Goal: Transaction & Acquisition: Purchase product/service

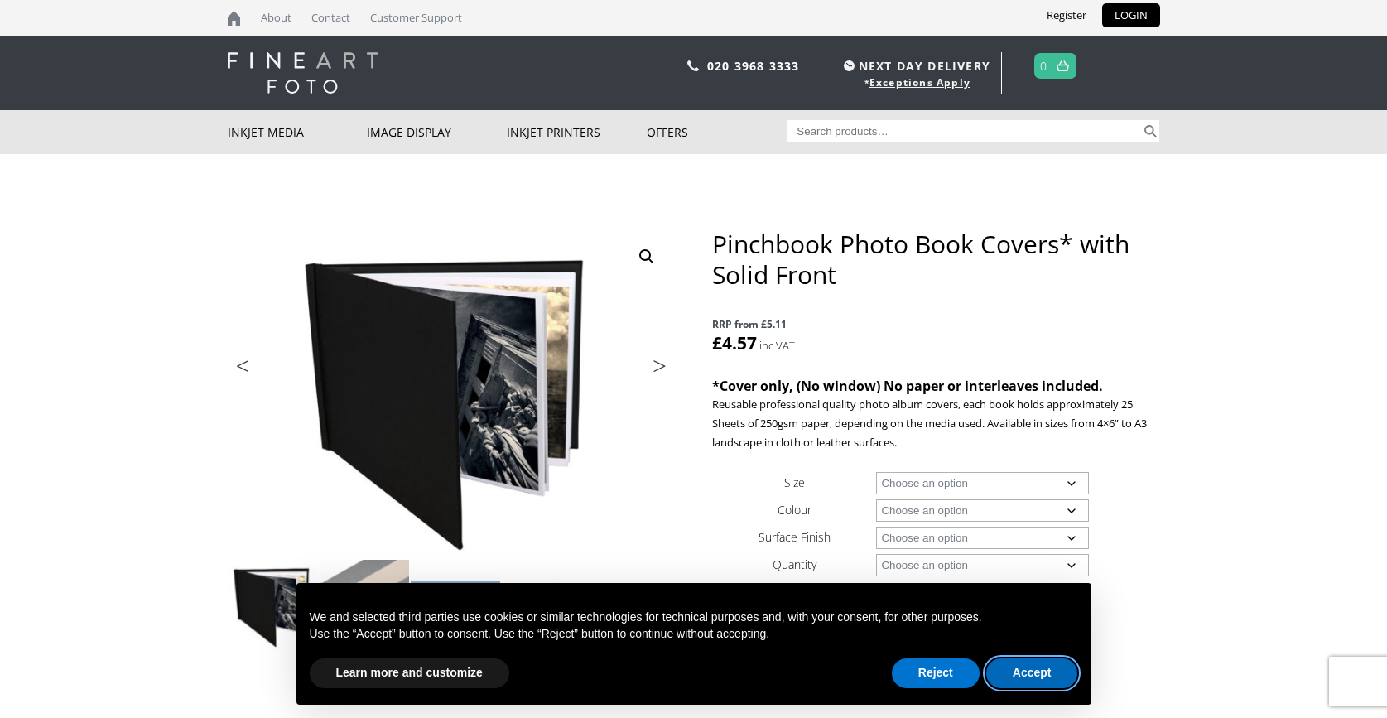
click at [1043, 679] on button "Accept" at bounding box center [1032, 673] width 92 height 30
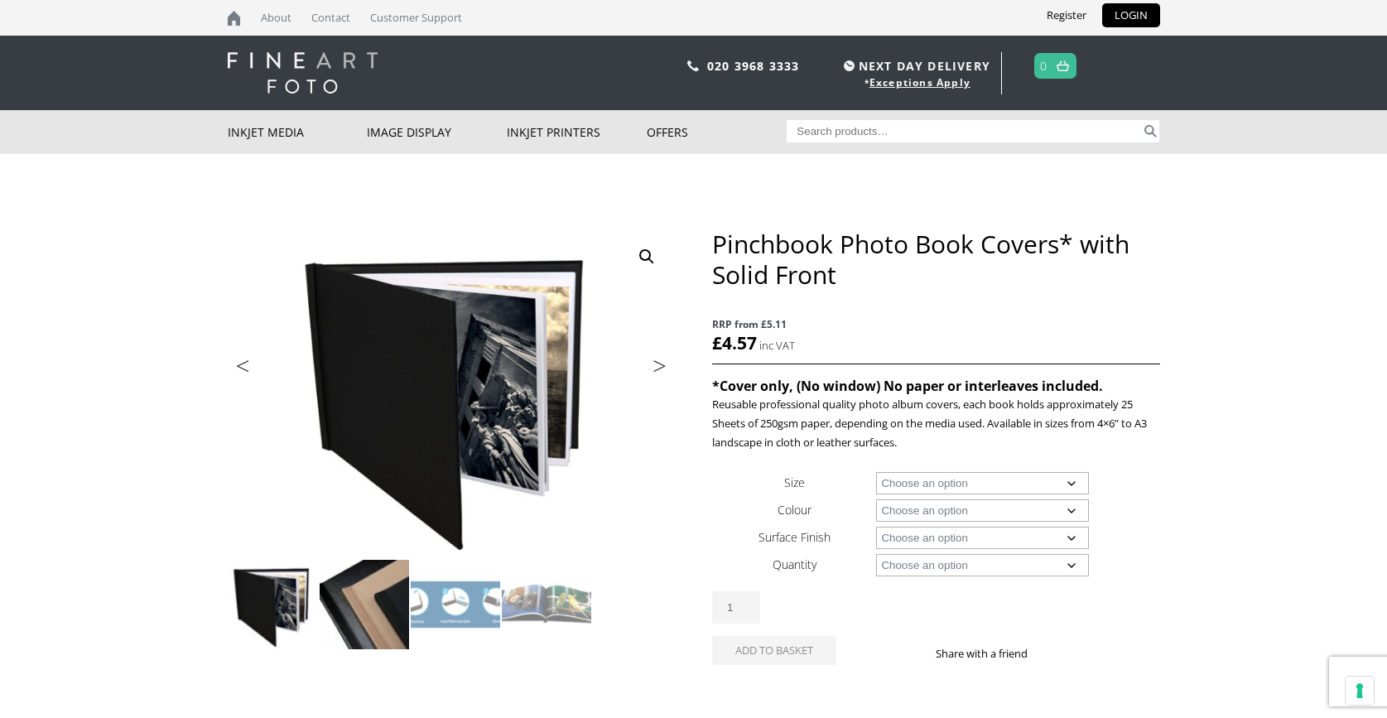
click at [343, 627] on img at bounding box center [364, 604] width 89 height 89
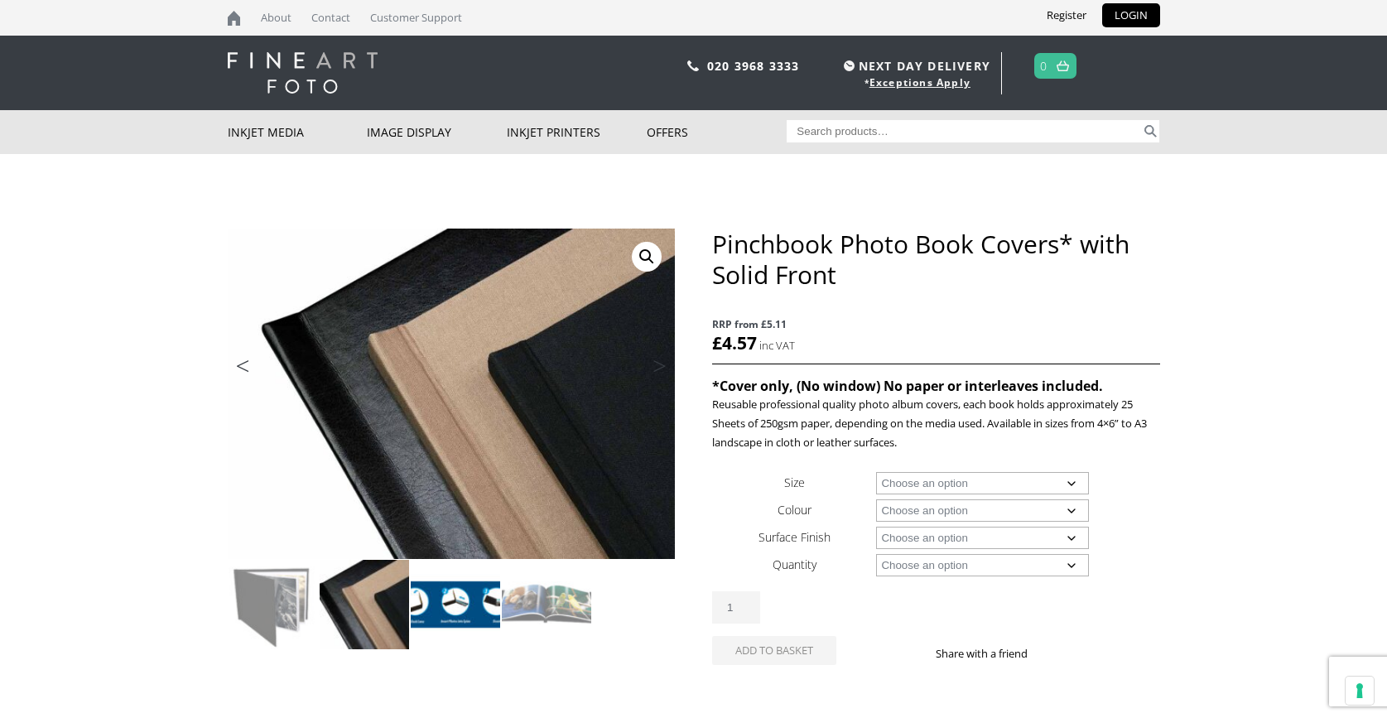
click at [460, 613] on img at bounding box center [455, 604] width 89 height 89
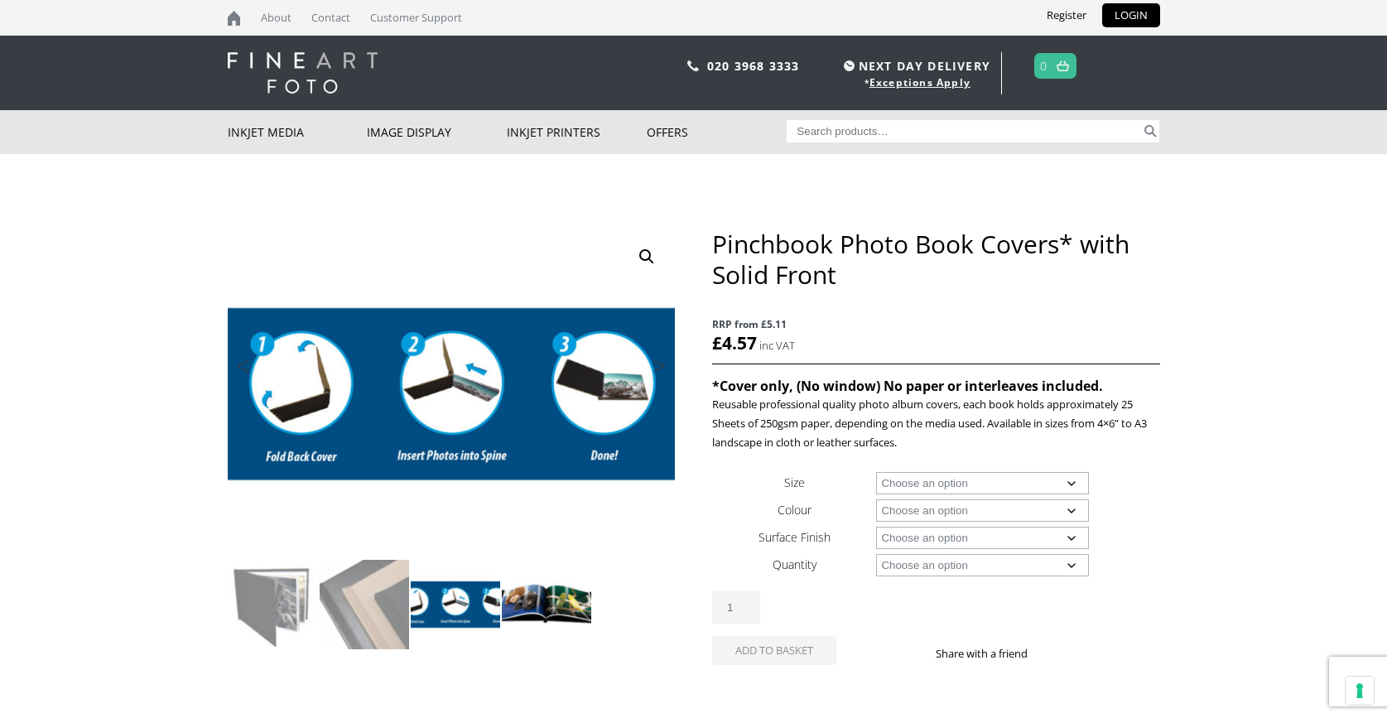
click at [522, 612] on img at bounding box center [546, 604] width 89 height 89
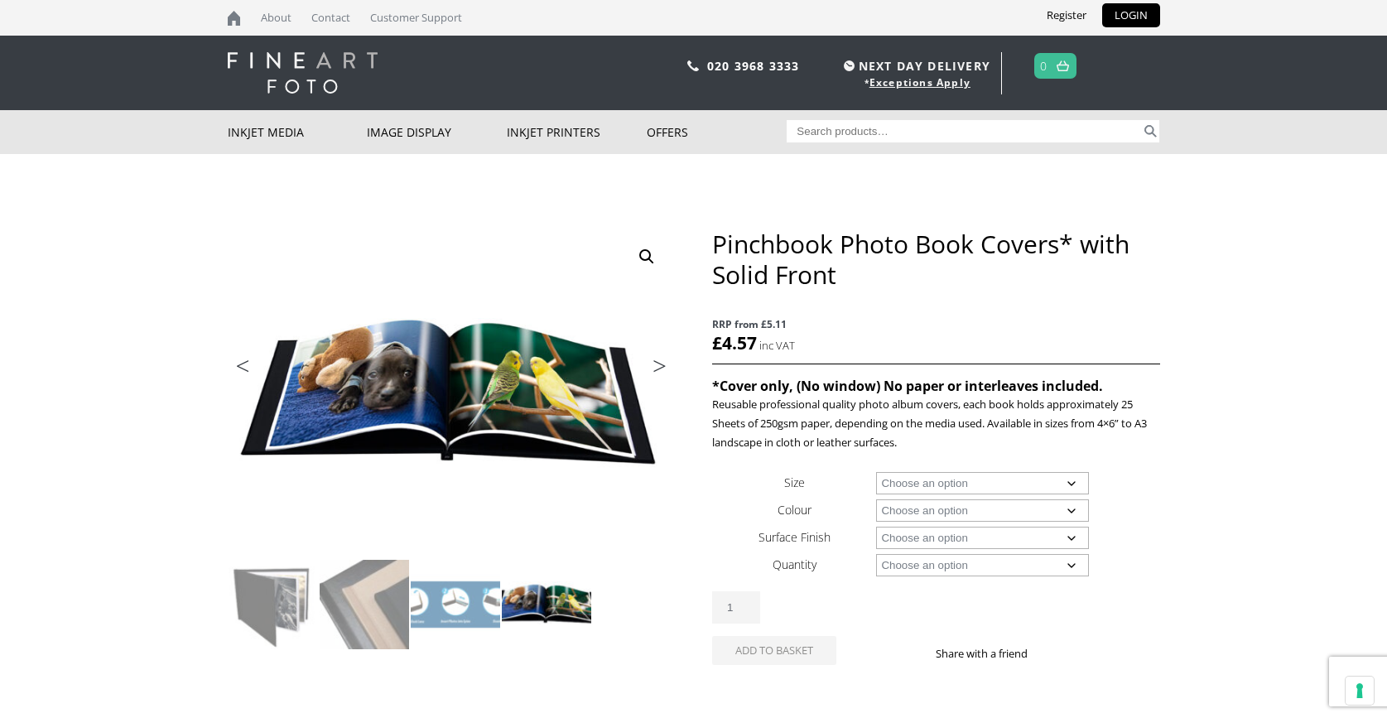
click at [1009, 475] on select "Choose an option A4 Landscape 4" x 6" 5" x 7"" at bounding box center [982, 483] width 213 height 22
click at [876, 472] on select "Choose an option A4 Landscape 4" x 6" 5" x 7"" at bounding box center [982, 483] width 213 height 22
select select "a4-landscape"
click at [998, 508] on select "Choose an option Black" at bounding box center [982, 510] width 213 height 22
select select "black"
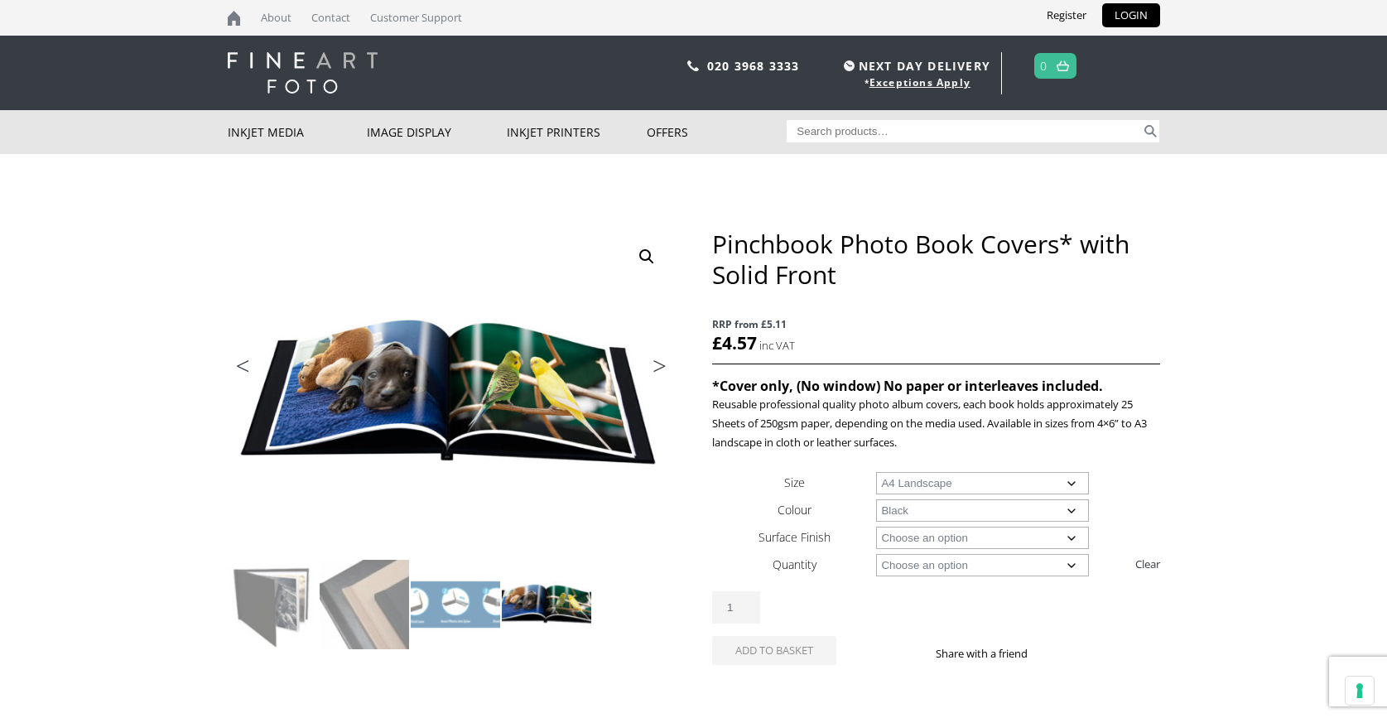
click at [876, 499] on select "Choose an option Black" at bounding box center [982, 510] width 213 height 22
select select "a4-landscape"
click at [989, 537] on select "Choose an option Cloth Leather" at bounding box center [982, 538] width 213 height 22
select select "cloth"
click at [876, 527] on select "Choose an option Cloth Leather" at bounding box center [982, 538] width 213 height 22
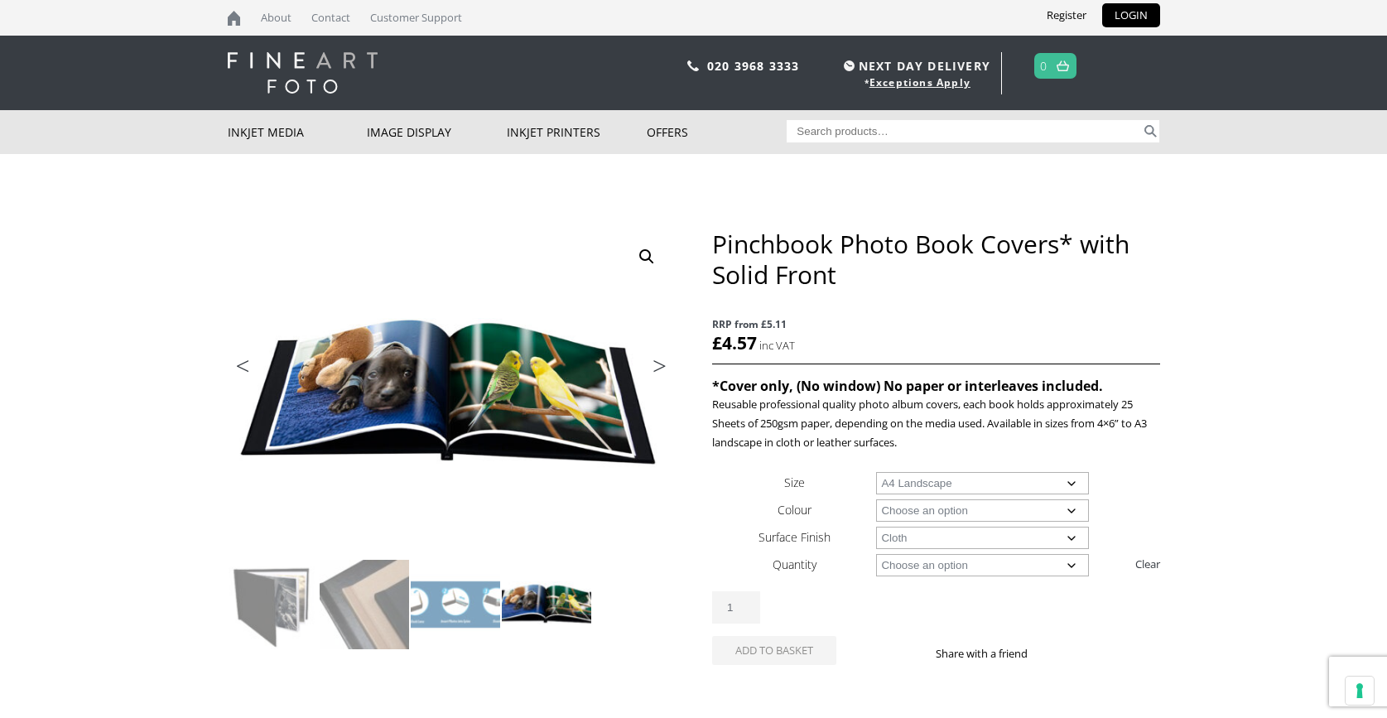
select select "a4-landscape"
select select "cloth"
click at [971, 568] on select "Choose an option 1 Book" at bounding box center [982, 565] width 213 height 22
select select "1-book"
click at [876, 554] on select "Choose an option 1 Book" at bounding box center [982, 565] width 213 height 22
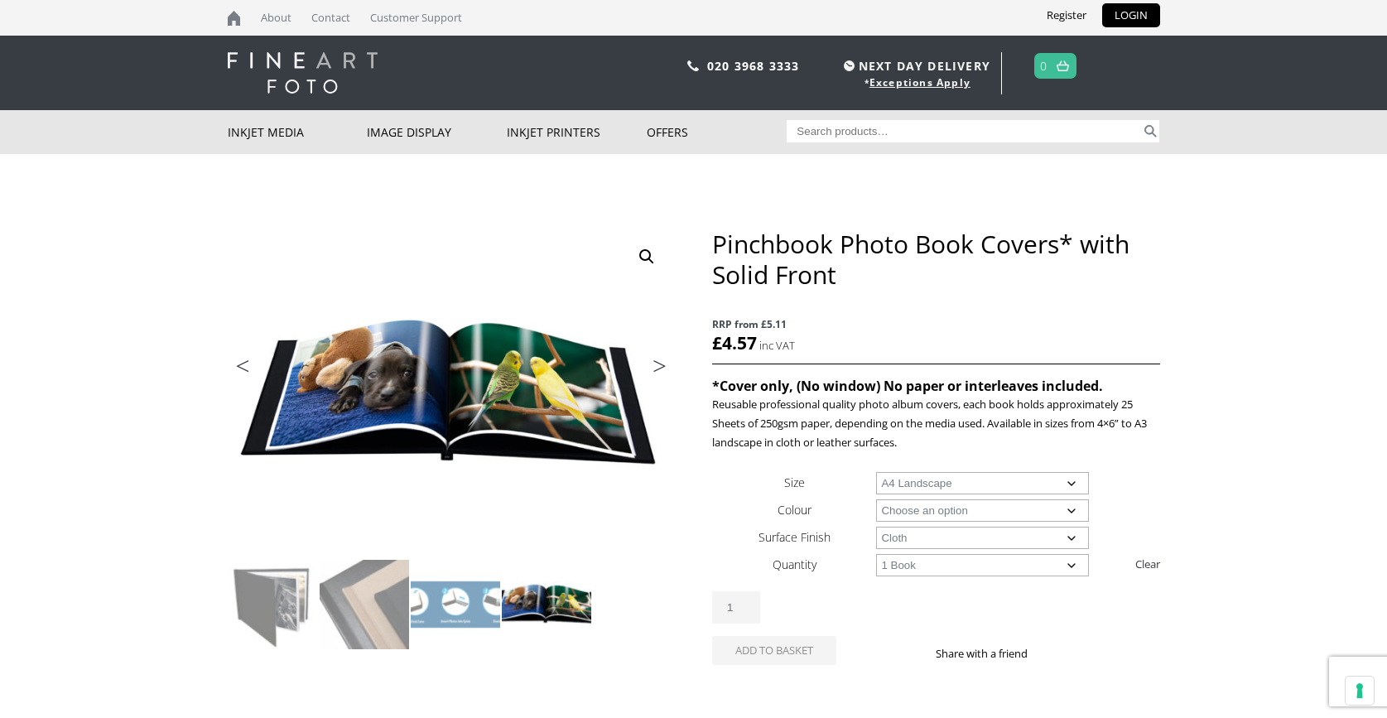
select select "a4-landscape"
select select "cloth"
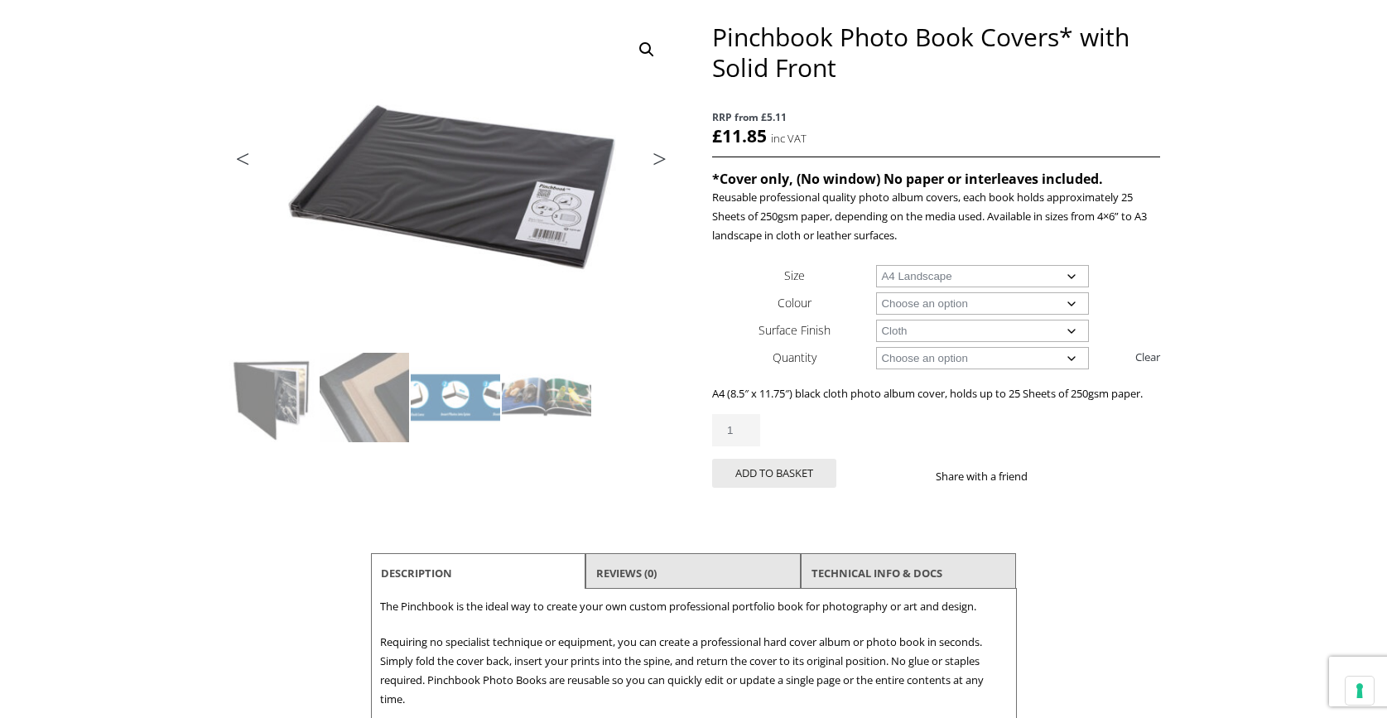
scroll to position [182, 0]
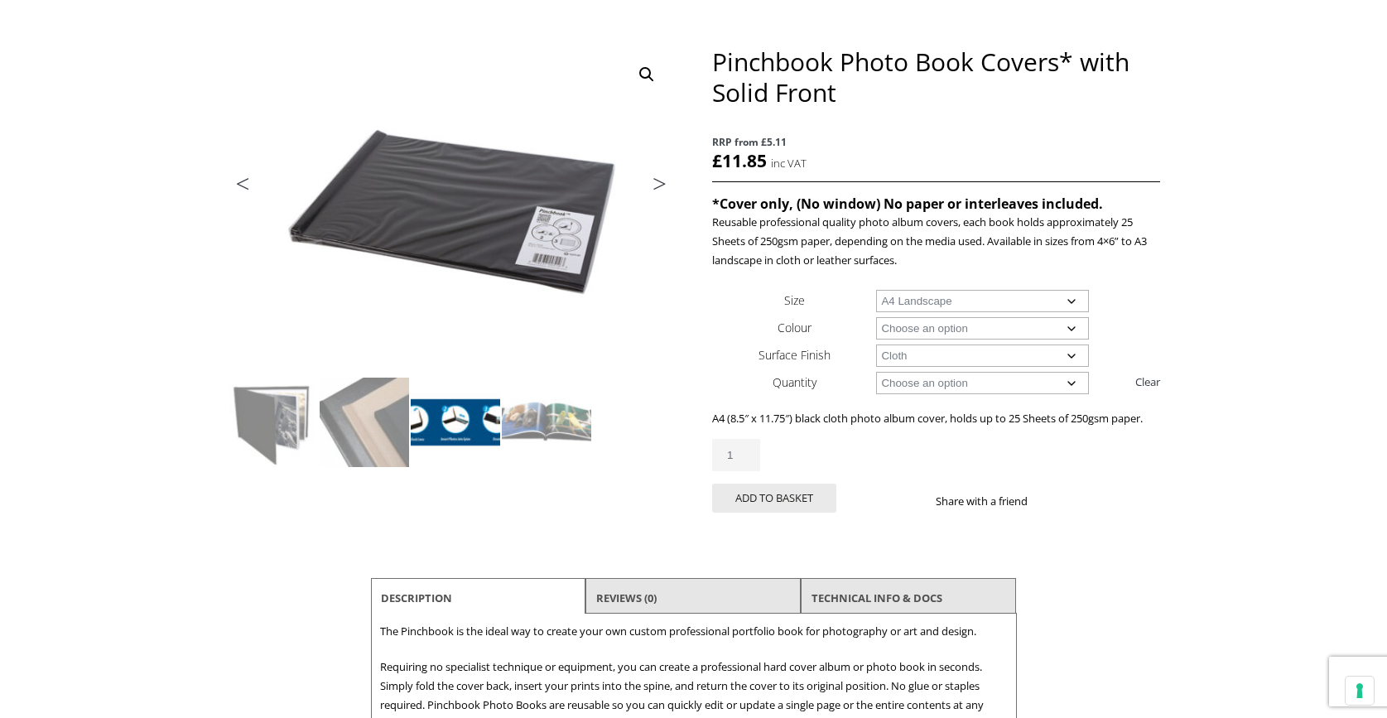
click at [466, 431] on img at bounding box center [455, 422] width 89 height 89
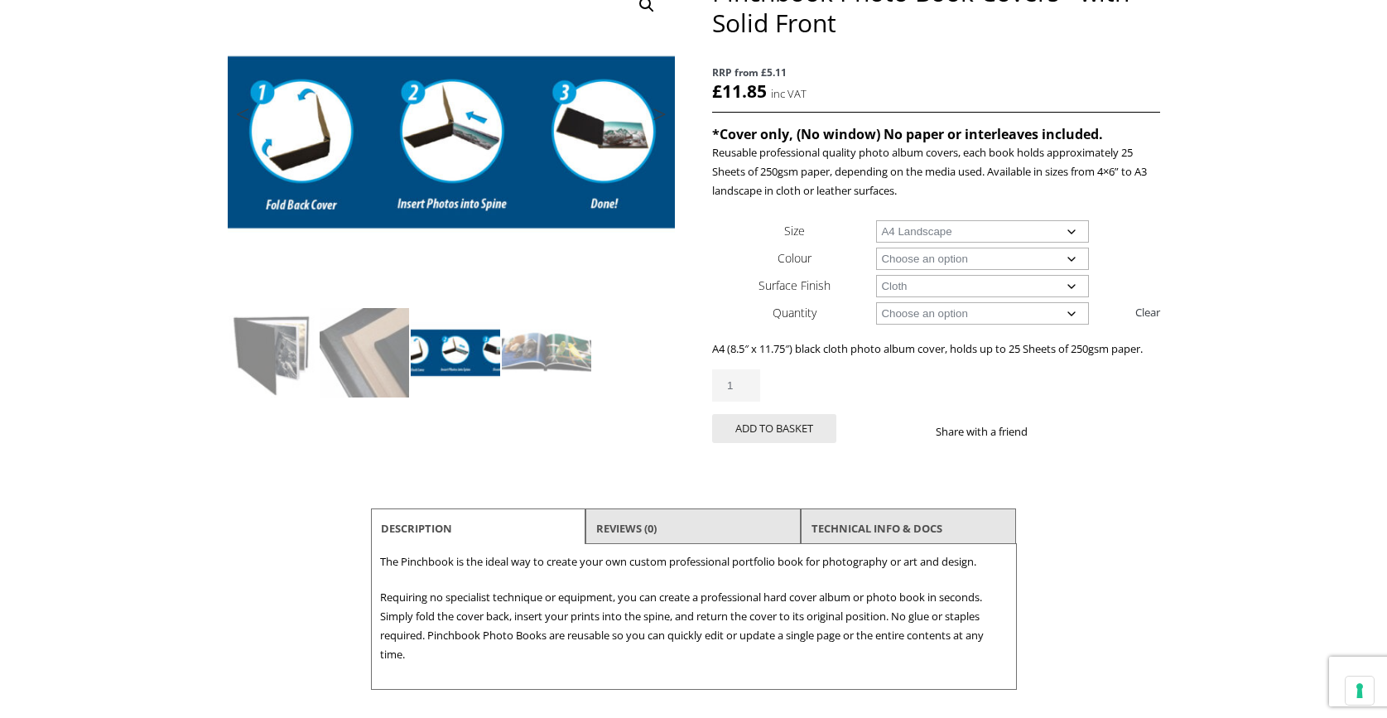
scroll to position [264, 0]
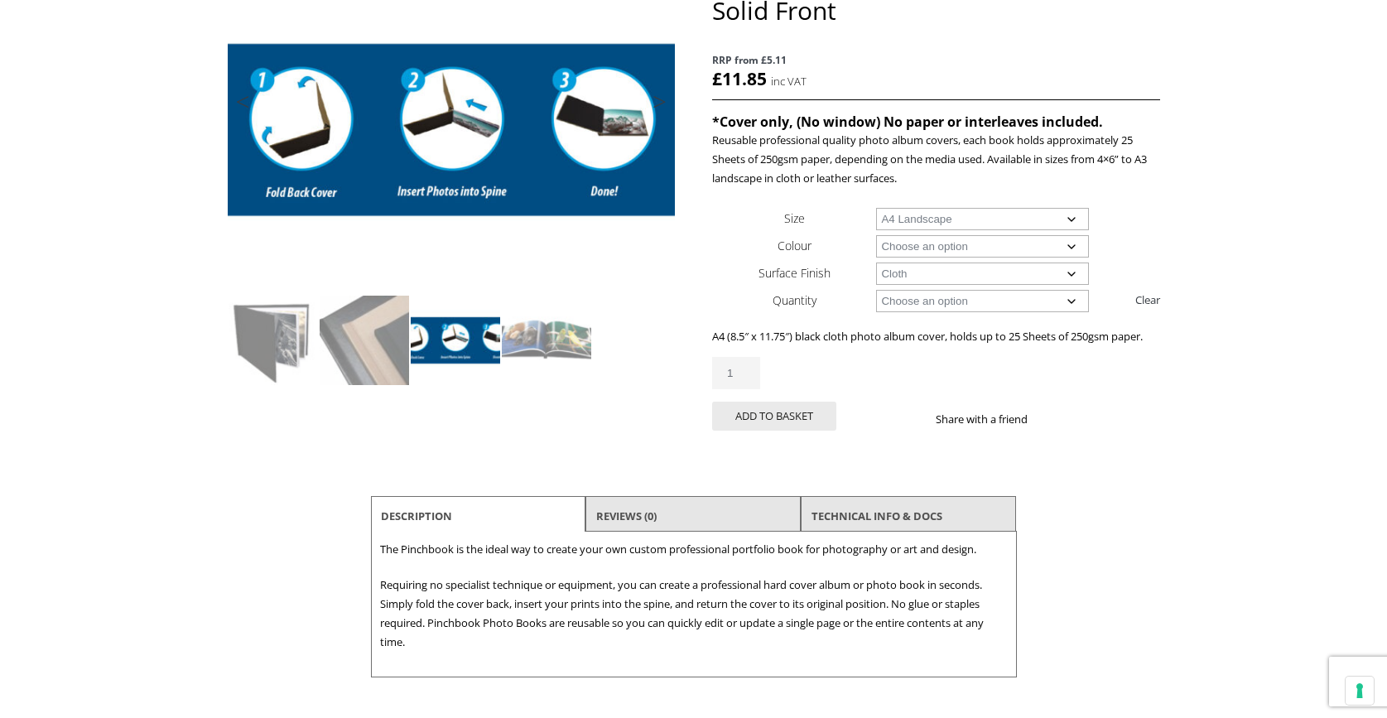
click at [985, 211] on select "Choose an option A4 Landscape 4" x 6" 5" x 7"" at bounding box center [982, 219] width 213 height 22
click at [1091, 368] on div "Pinchbook Photo Book Covers* with Solid Front quantity 1" at bounding box center [935, 373] width 447 height 32
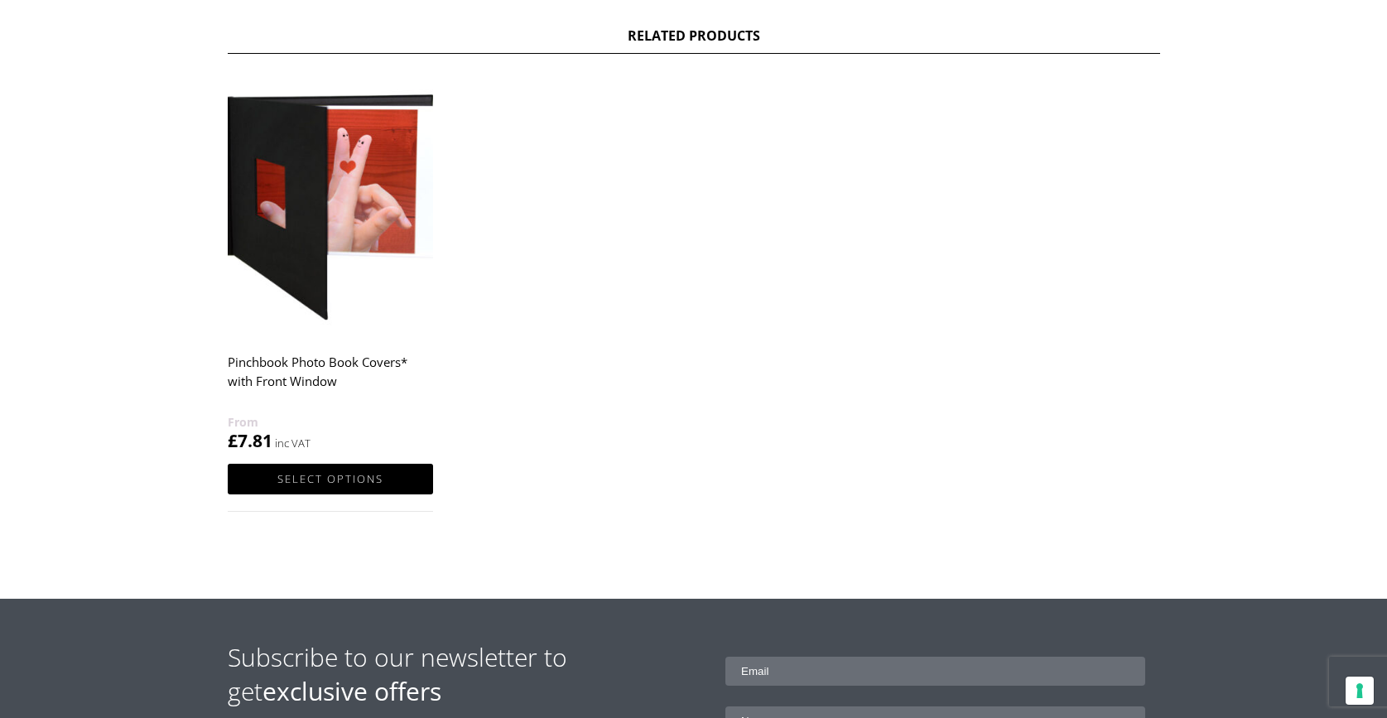
scroll to position [944, 0]
